Goal: Task Accomplishment & Management: Use online tool/utility

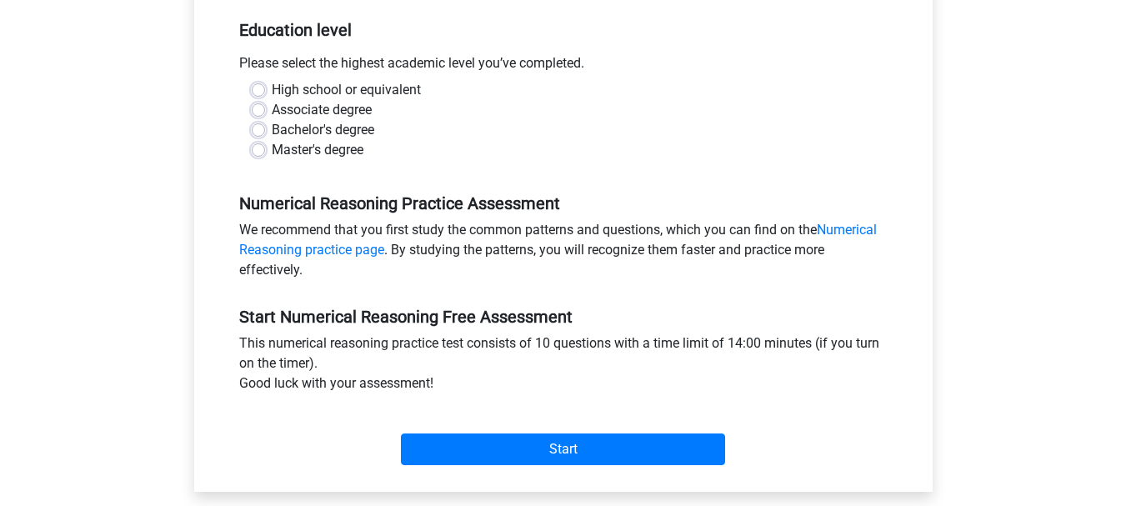
scroll to position [342, 0]
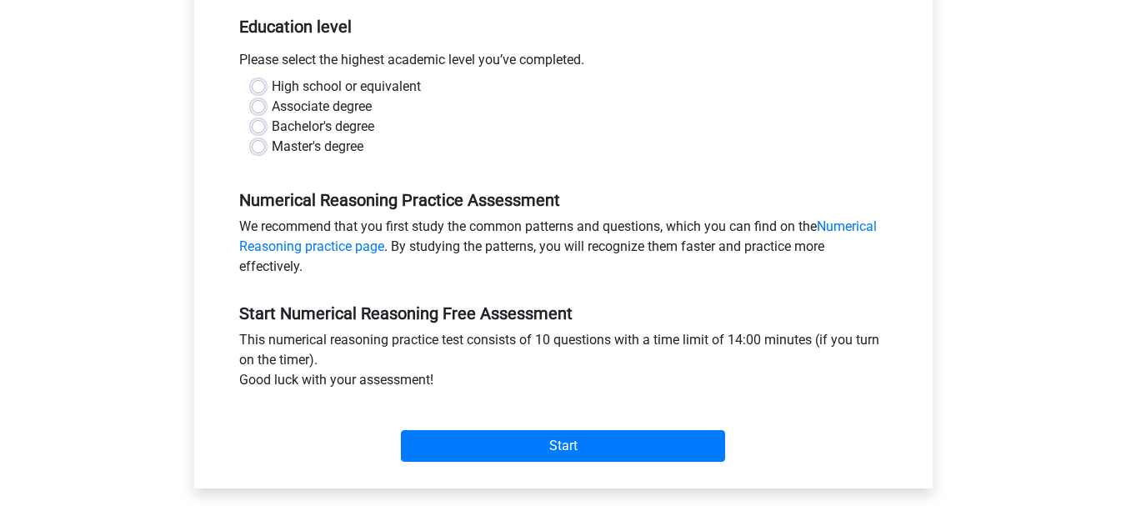
click at [272, 83] on label "High school or equivalent" at bounding box center [346, 87] width 149 height 20
click at [260, 83] on input "High school or equivalent" at bounding box center [258, 85] width 13 height 17
radio input "true"
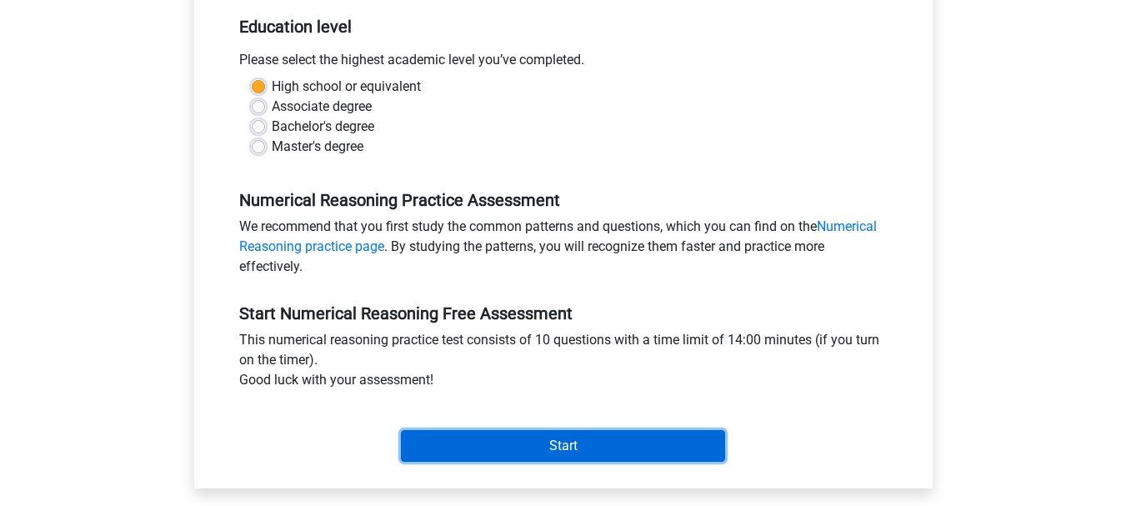
click at [541, 442] on input "Start" at bounding box center [563, 446] width 324 height 32
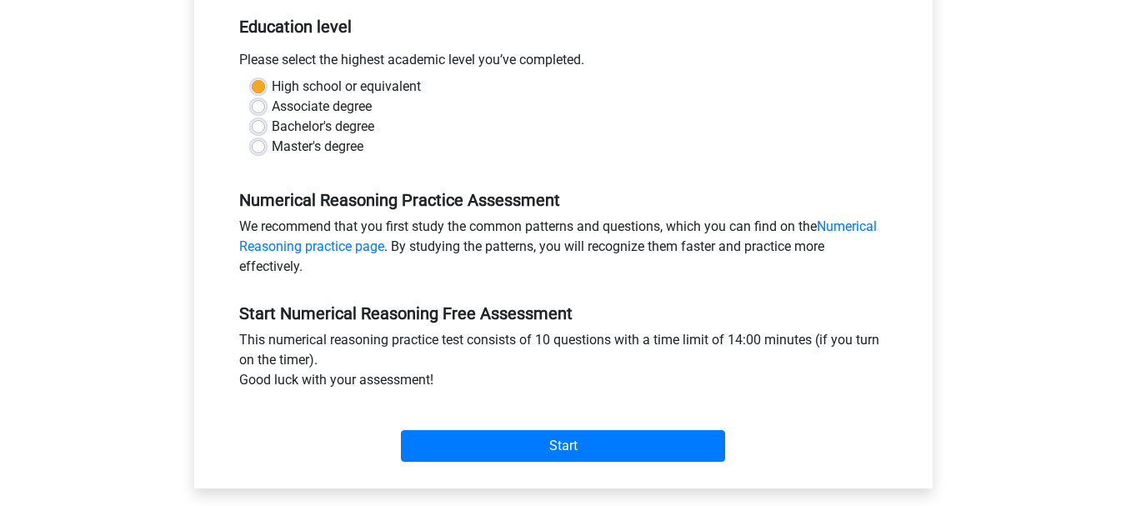
click at [333, 113] on label "Associate degree" at bounding box center [322, 107] width 100 height 20
click at [265, 113] on input "Associate degree" at bounding box center [258, 105] width 13 height 17
radio input "true"
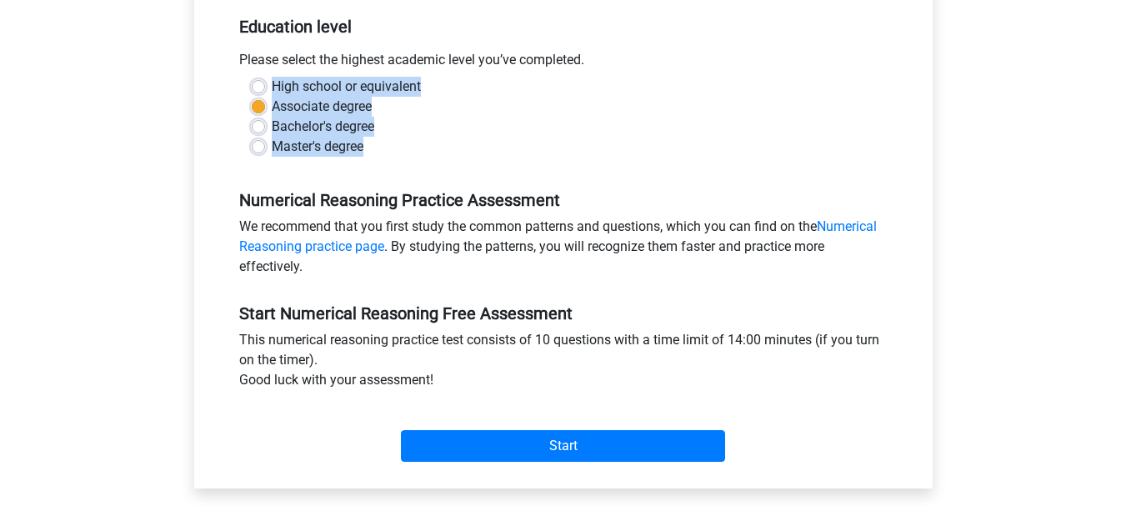
drag, startPoint x: 273, startPoint y: 86, endPoint x: 378, endPoint y: 149, distance: 121.9
click at [378, 149] on div "High school or equivalent Associate degree Bachelor's degree Master's degree" at bounding box center [563, 117] width 648 height 80
copy div "High school or equivalent Associate degree Bachelor's degree Master's degree"
